Goal: Task Accomplishment & Management: Manage account settings

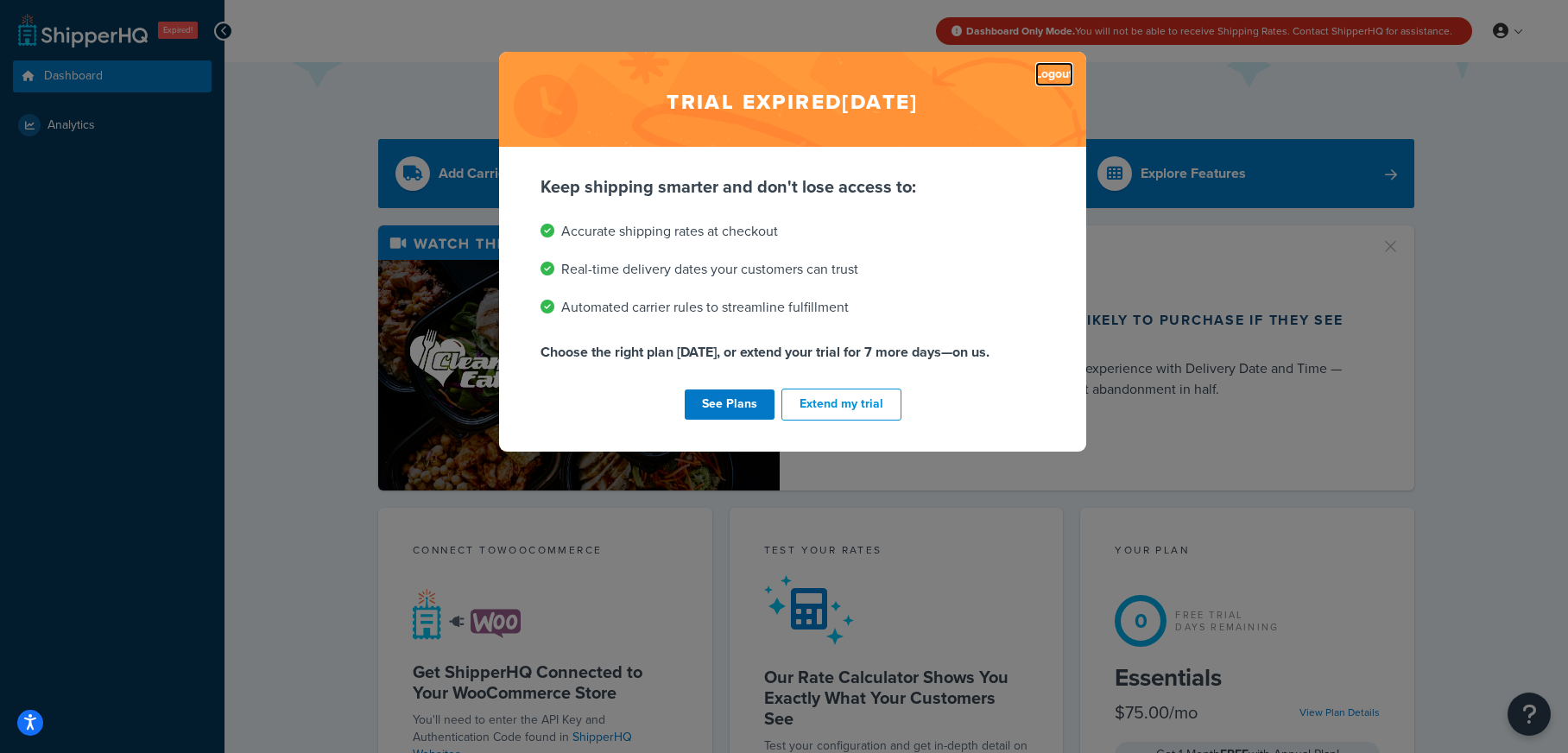
click at [1061, 74] on link "Logout" at bounding box center [1054, 74] width 38 height 24
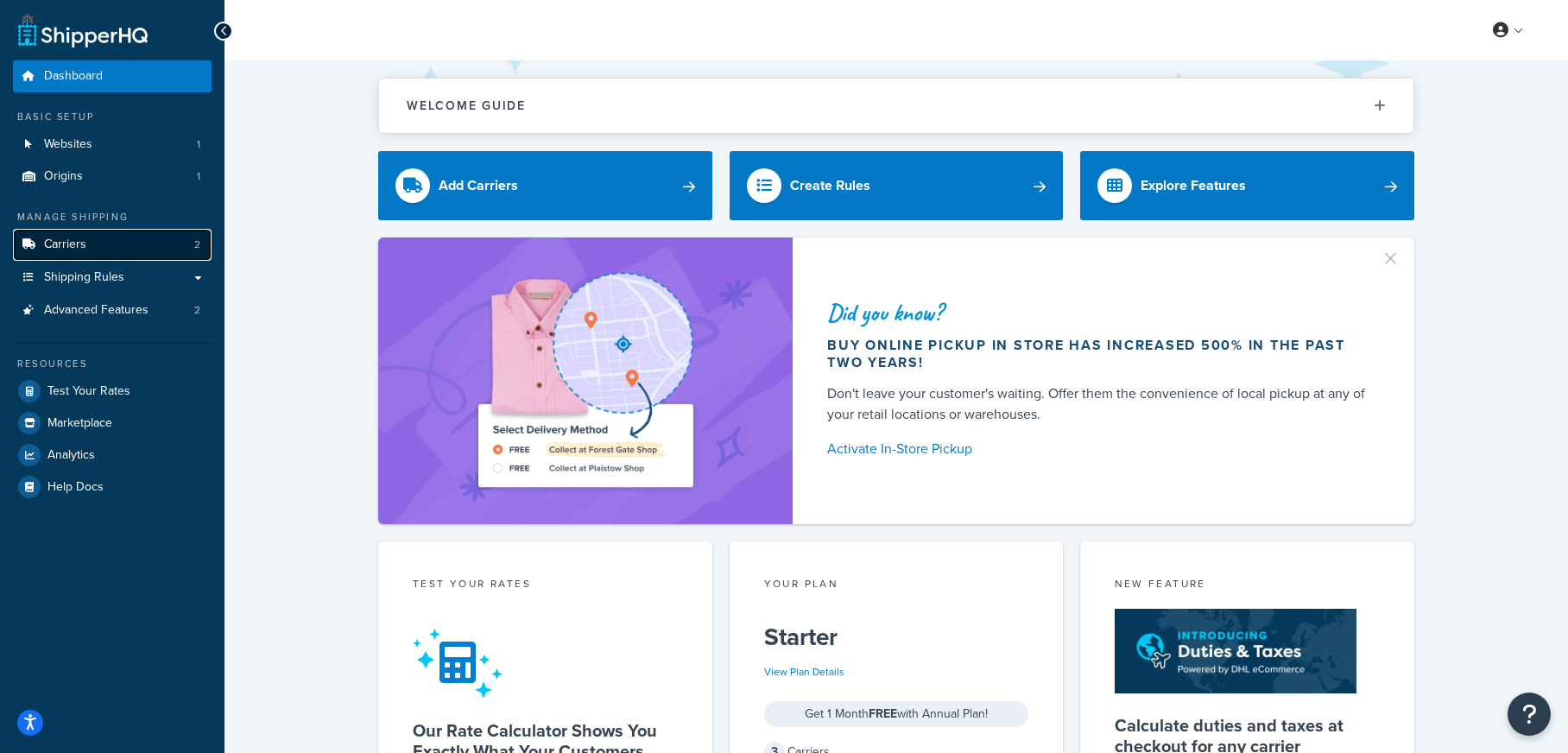
drag, startPoint x: 121, startPoint y: 239, endPoint x: 164, endPoint y: 250, distance: 44.4
click at [121, 239] on link "Carriers 2" at bounding box center [111, 245] width 199 height 32
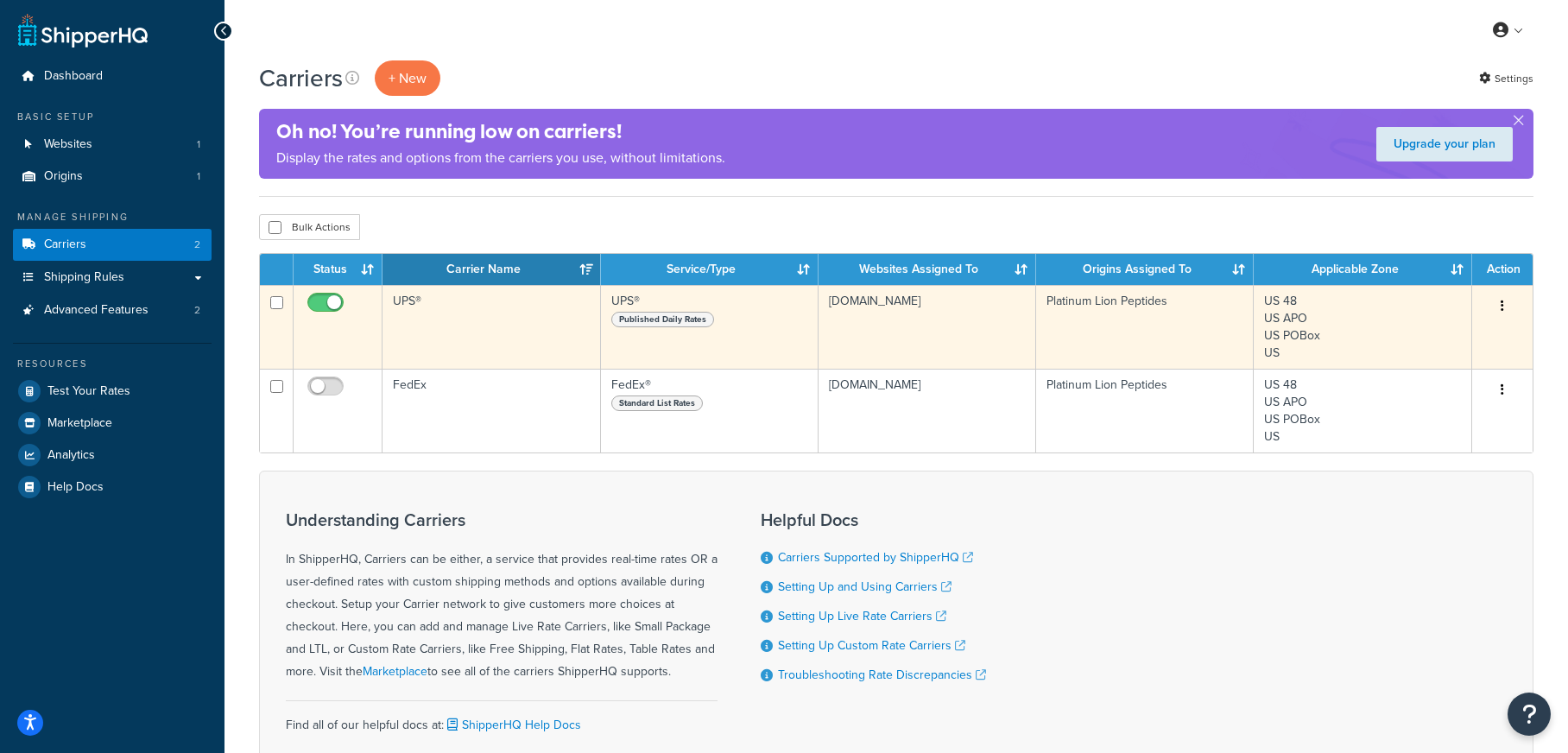
click at [536, 323] on td "UPS®" at bounding box center [492, 326] width 217 height 84
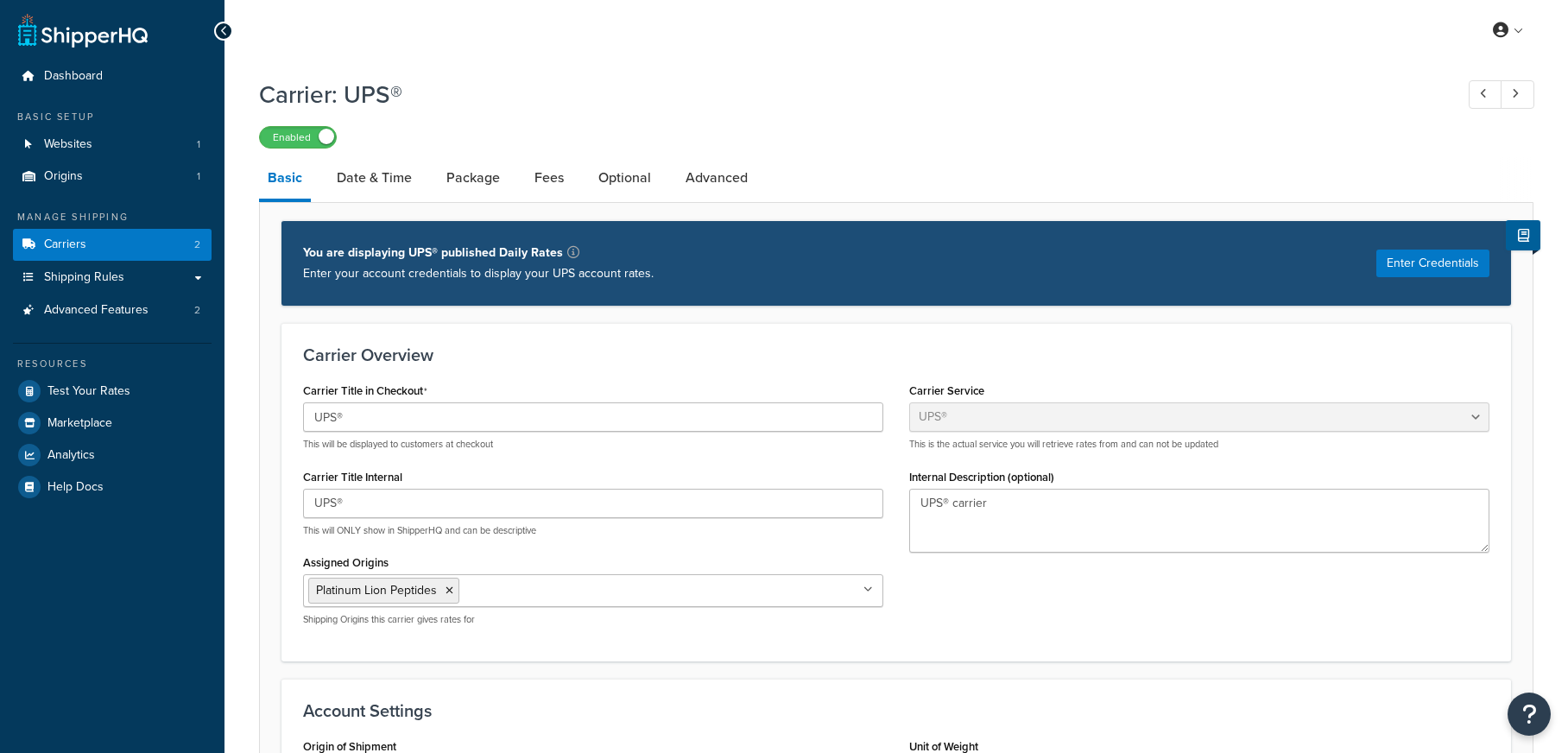
select select "ups"
click at [1444, 98] on link "Billing" at bounding box center [1455, 100] width 154 height 34
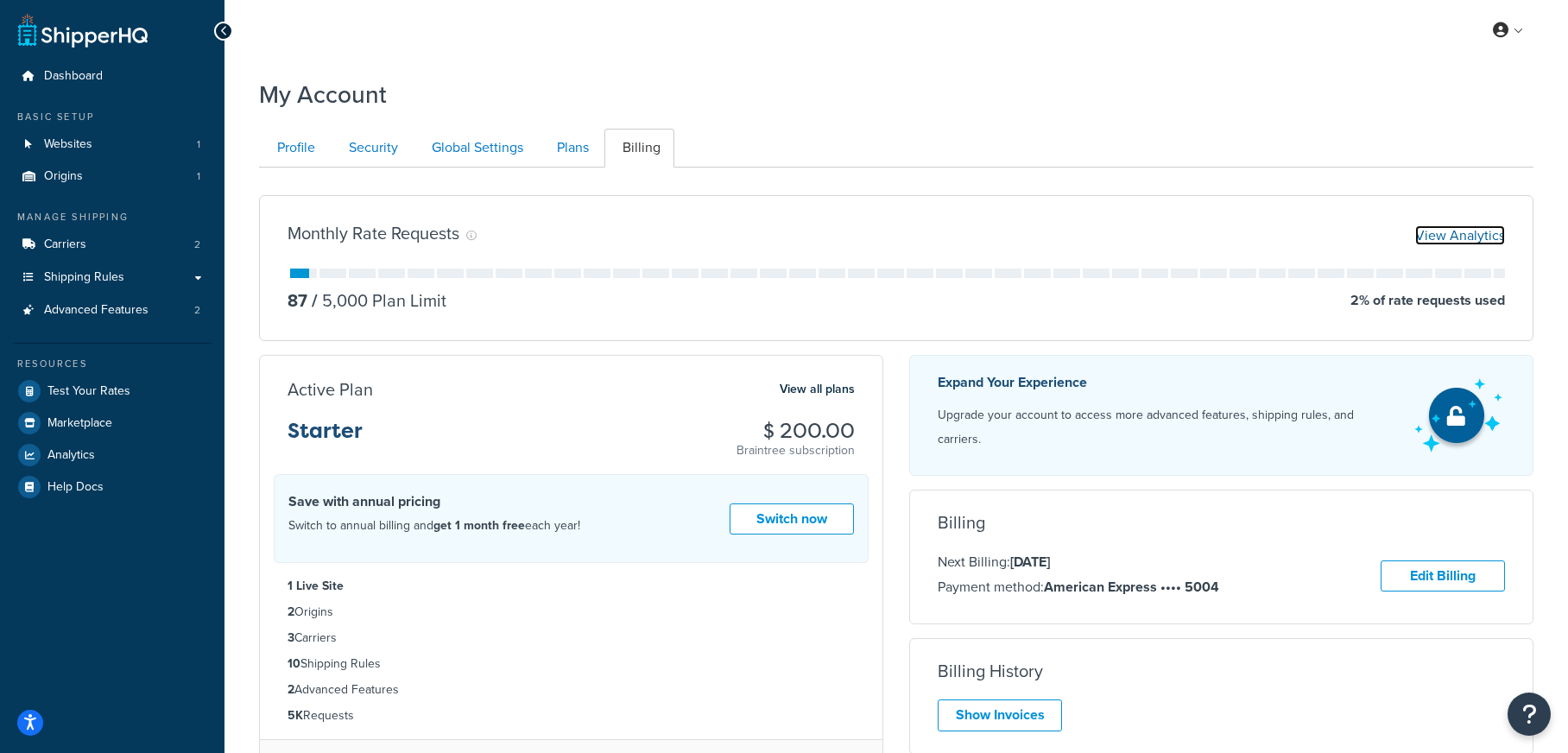
click at [1455, 235] on link "View Analytics" at bounding box center [1460, 235] width 90 height 20
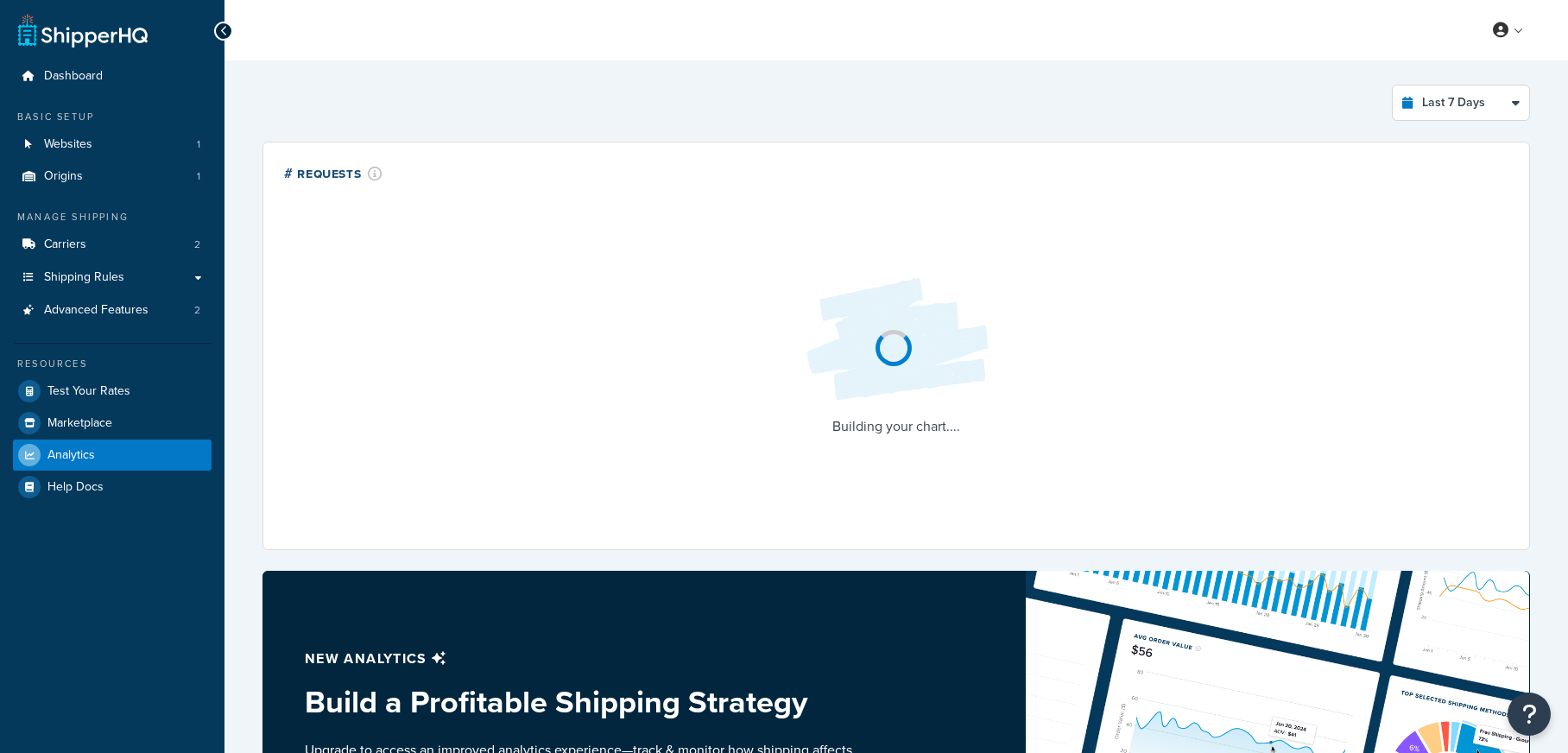
select select "last_7_days"
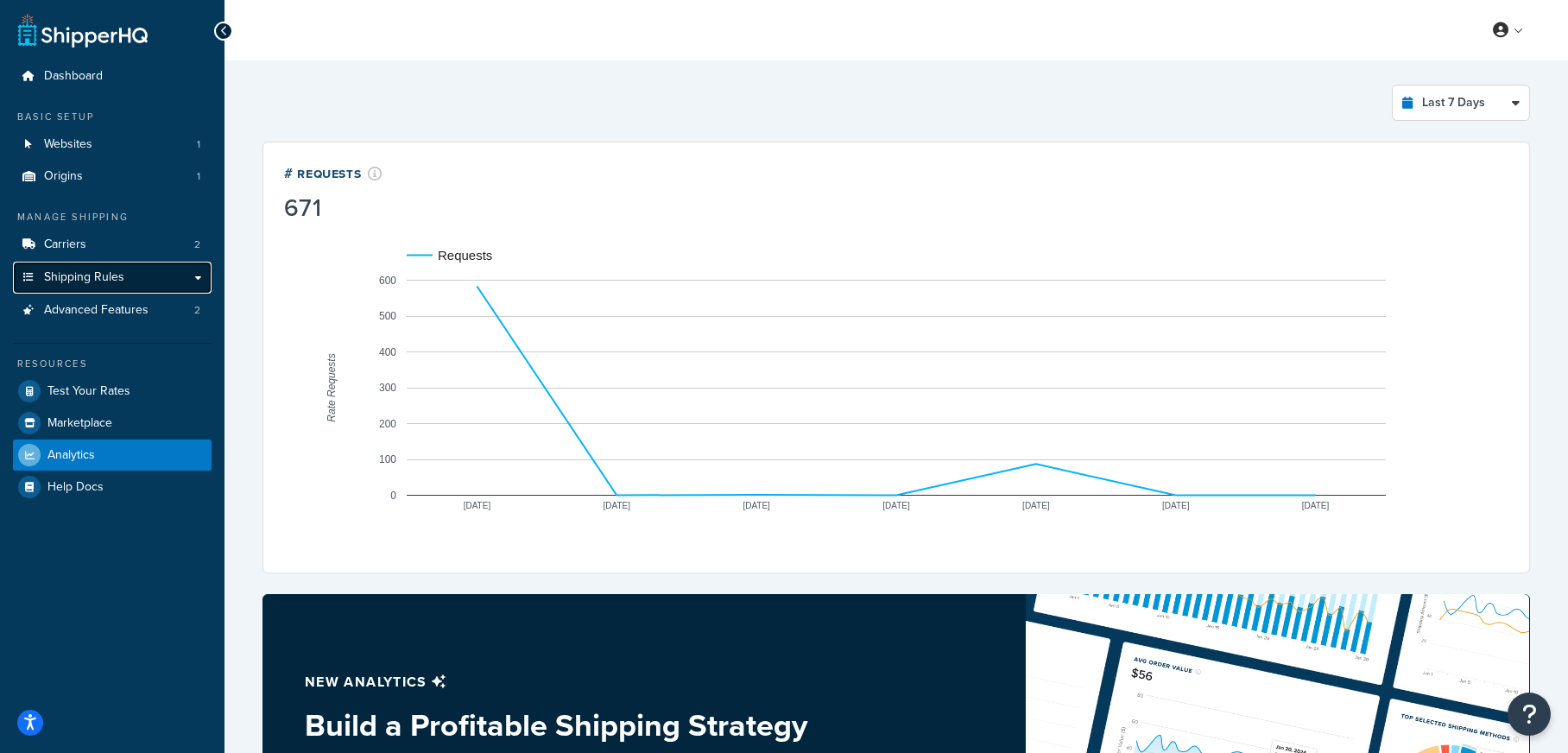
click at [147, 279] on link "Shipping Rules" at bounding box center [111, 278] width 199 height 32
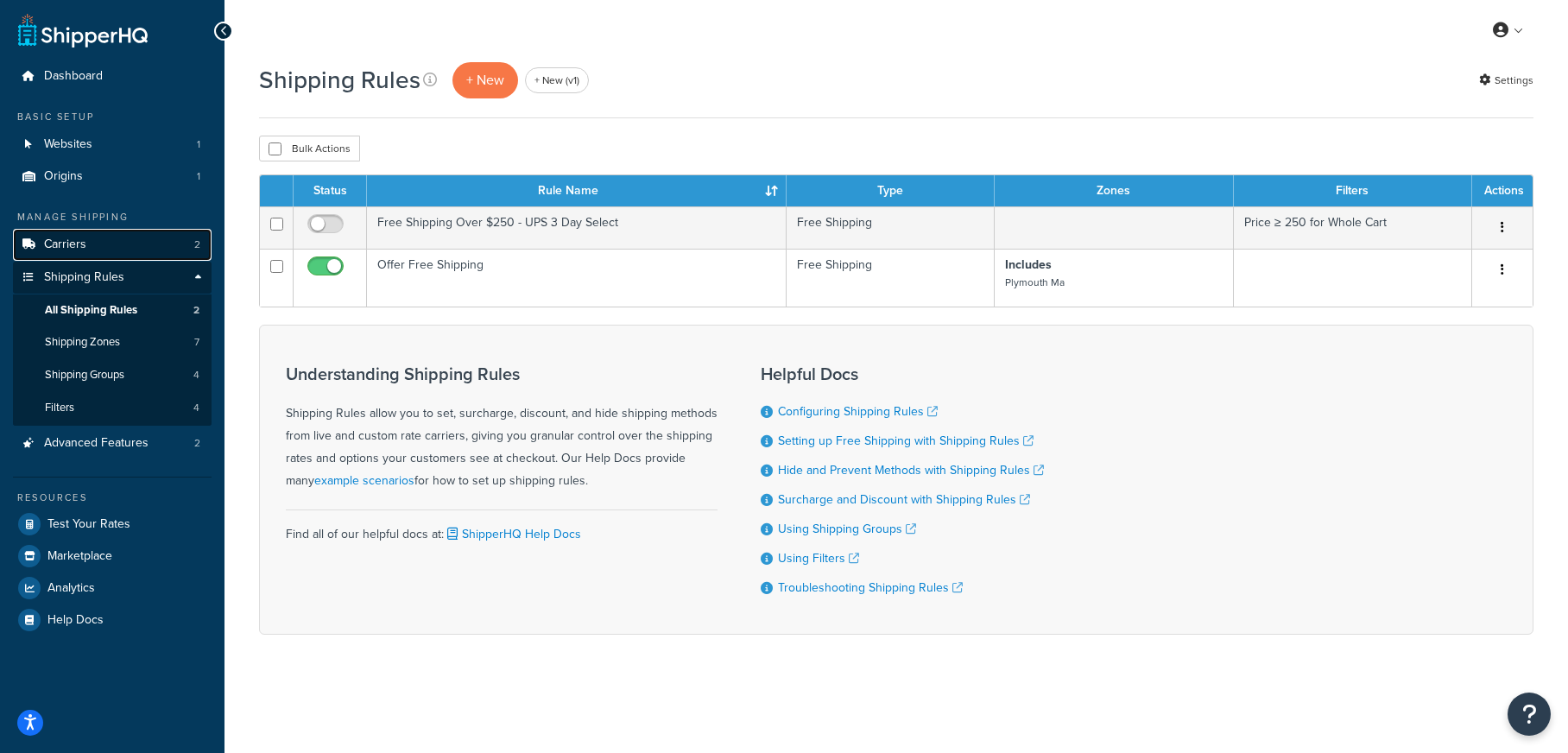
click at [132, 242] on link "Carriers 2" at bounding box center [111, 245] width 199 height 32
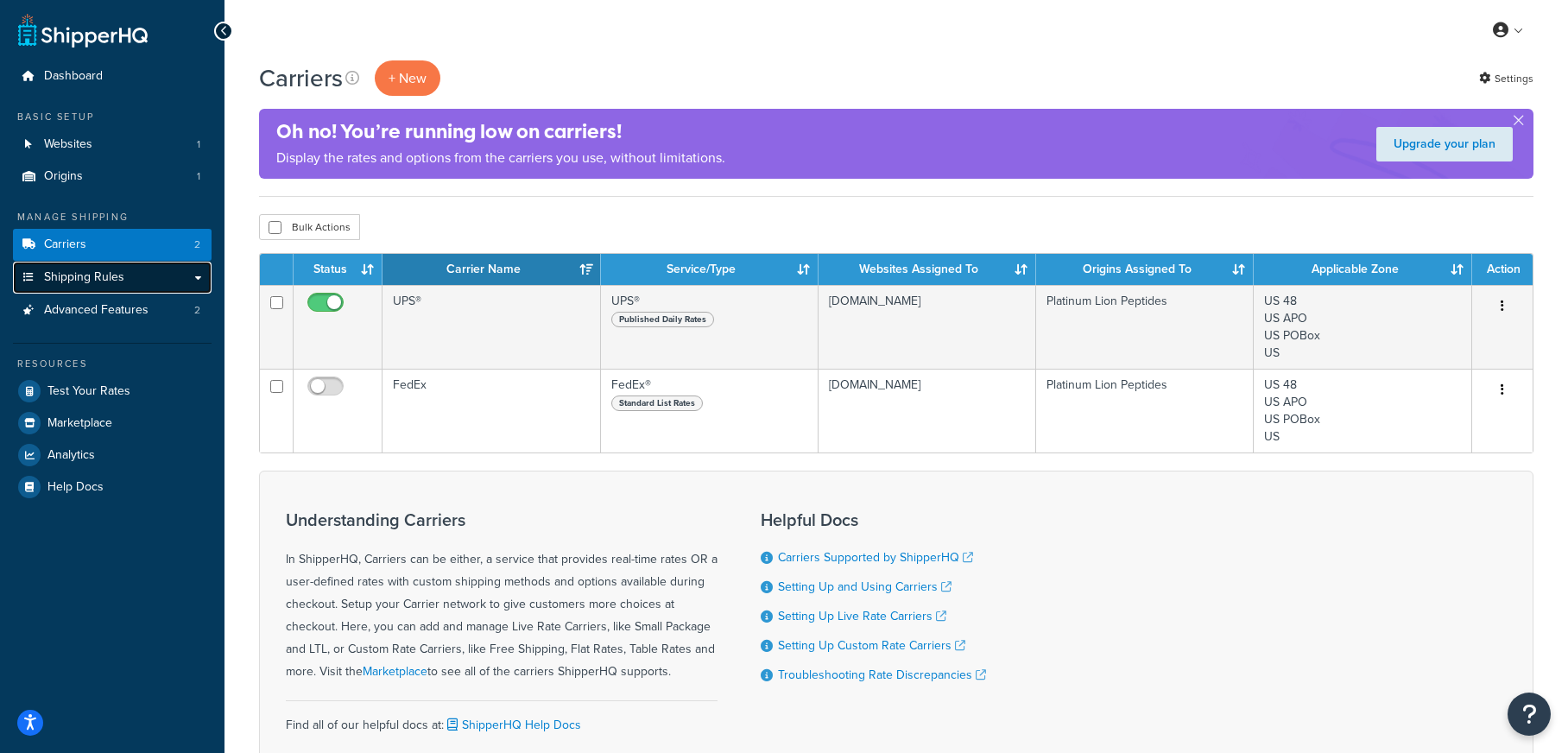
click at [178, 281] on link "Shipping Rules" at bounding box center [111, 278] width 199 height 32
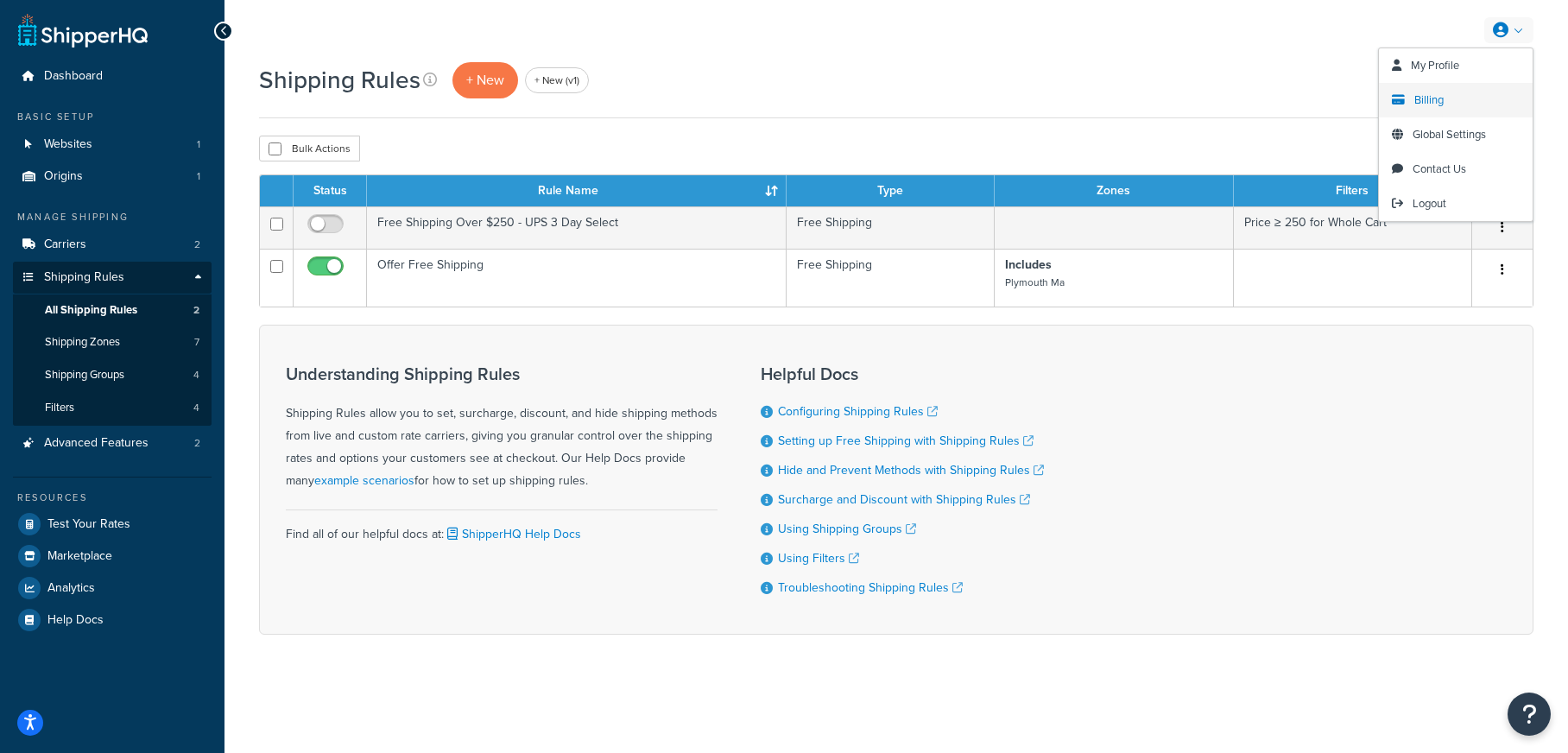
click at [1434, 103] on span "Billing" at bounding box center [1429, 100] width 30 height 16
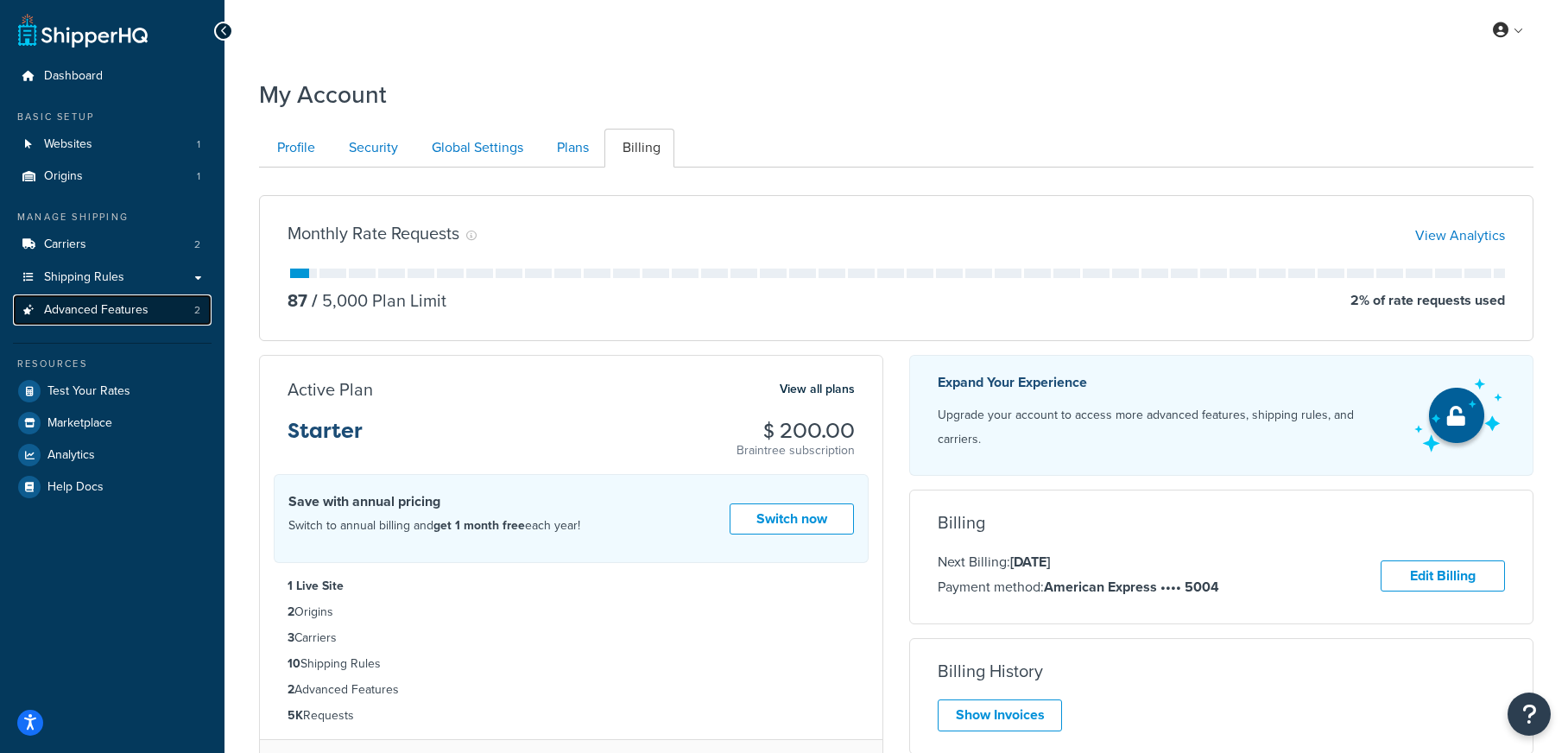
click at [176, 317] on link "Advanced Features 2" at bounding box center [111, 311] width 199 height 32
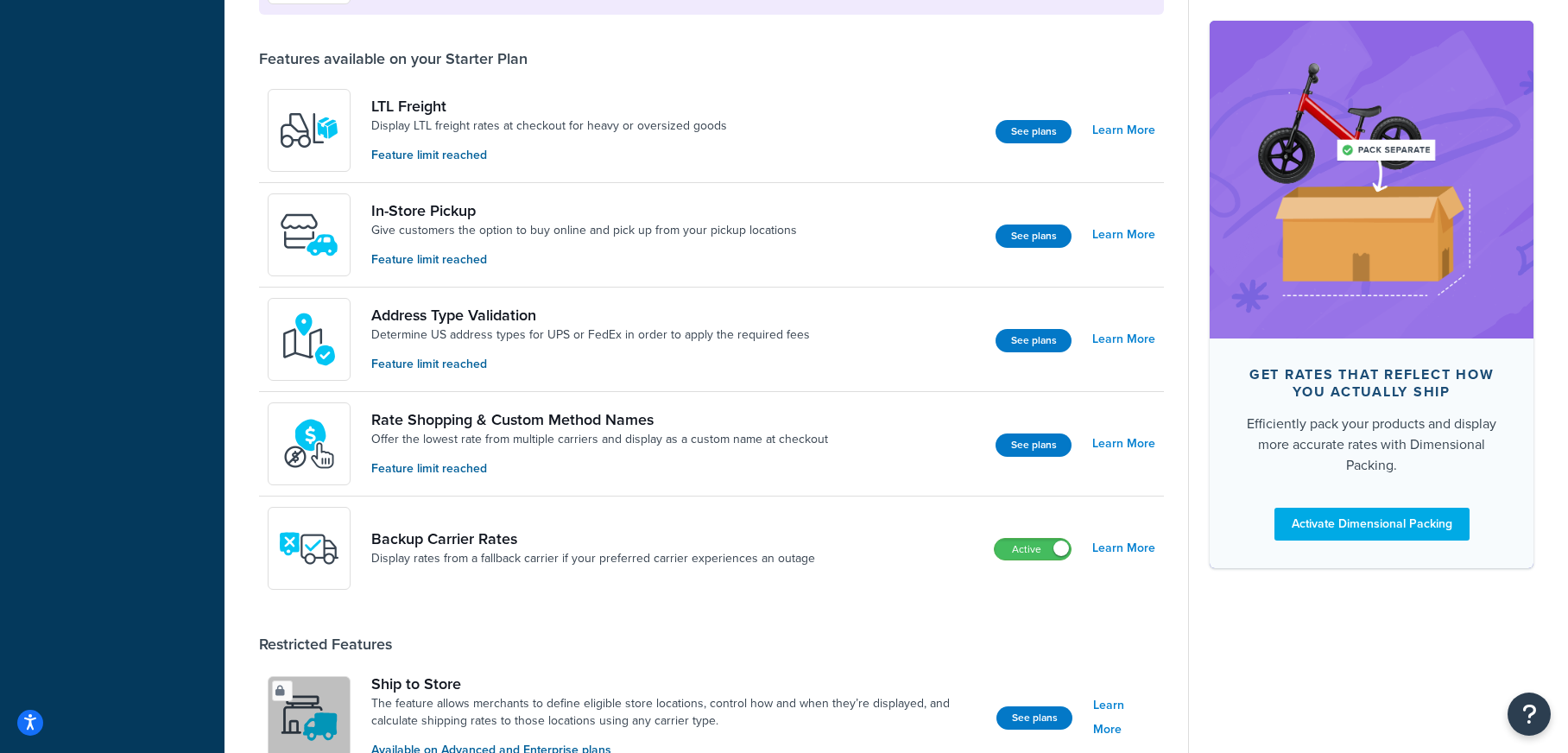
scroll to position [510, 0]
